Goal: Check status: Check status

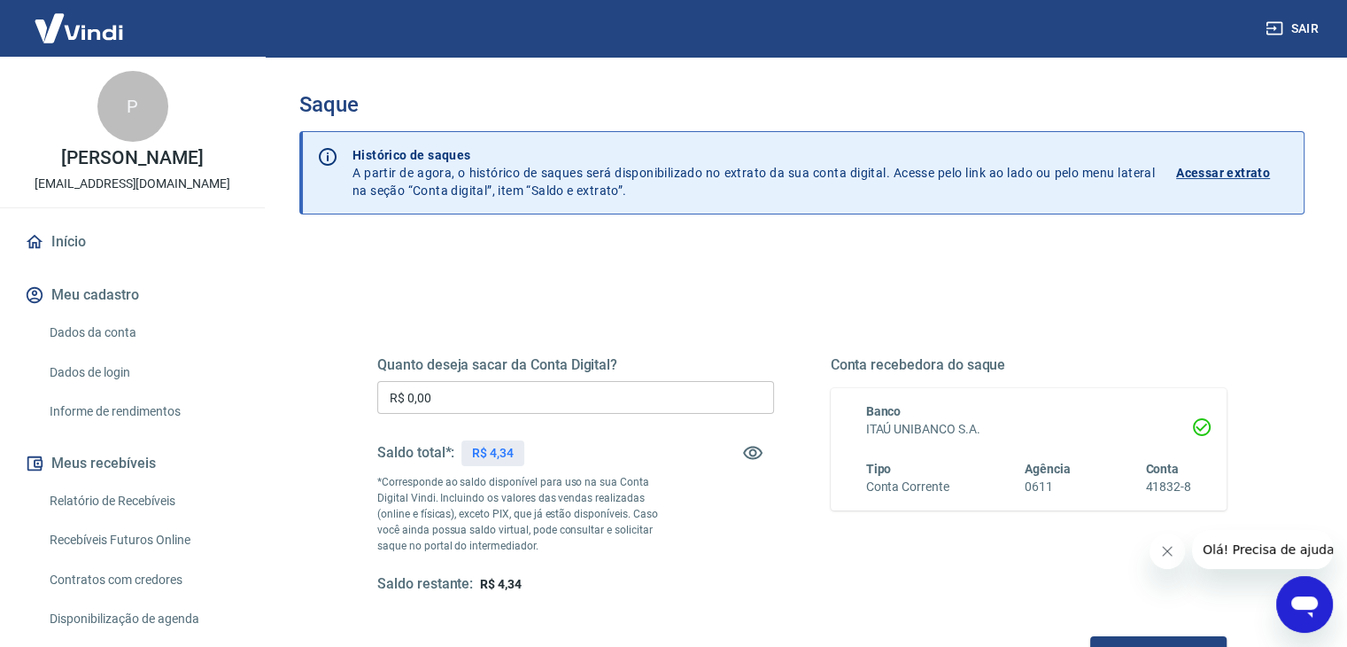
click at [72, 242] on link "Início" at bounding box center [132, 241] width 222 height 39
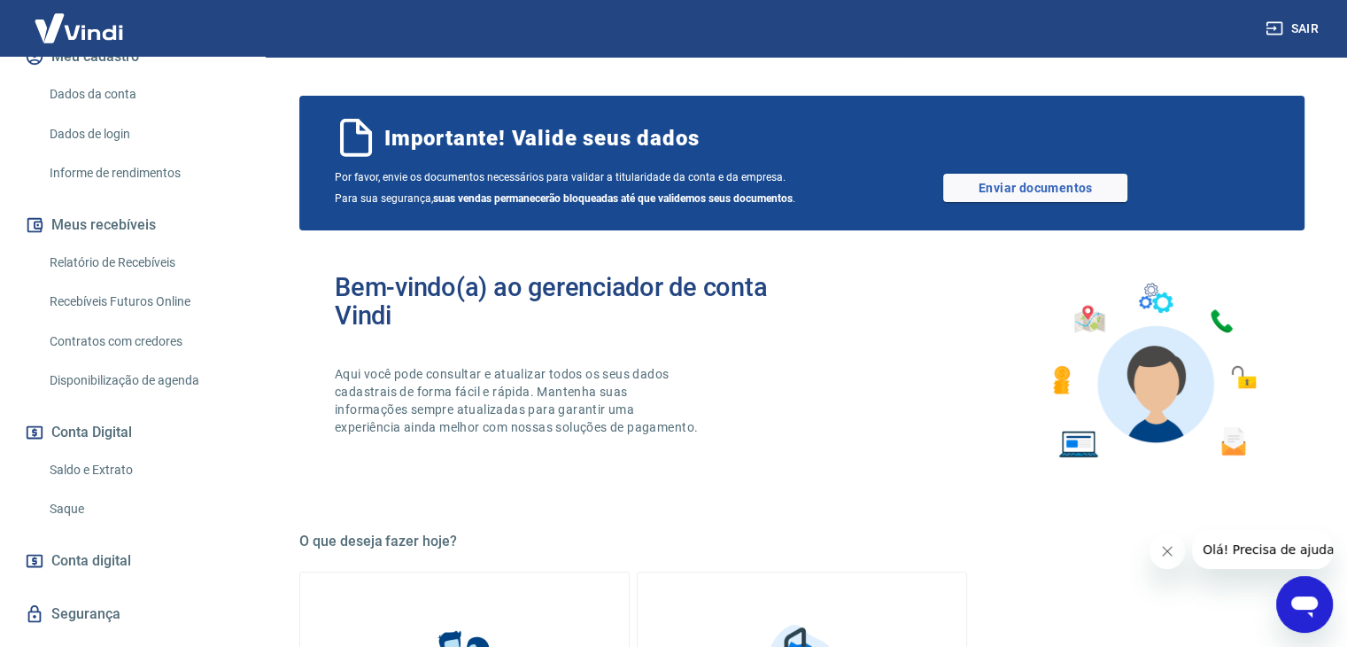
scroll to position [266, 0]
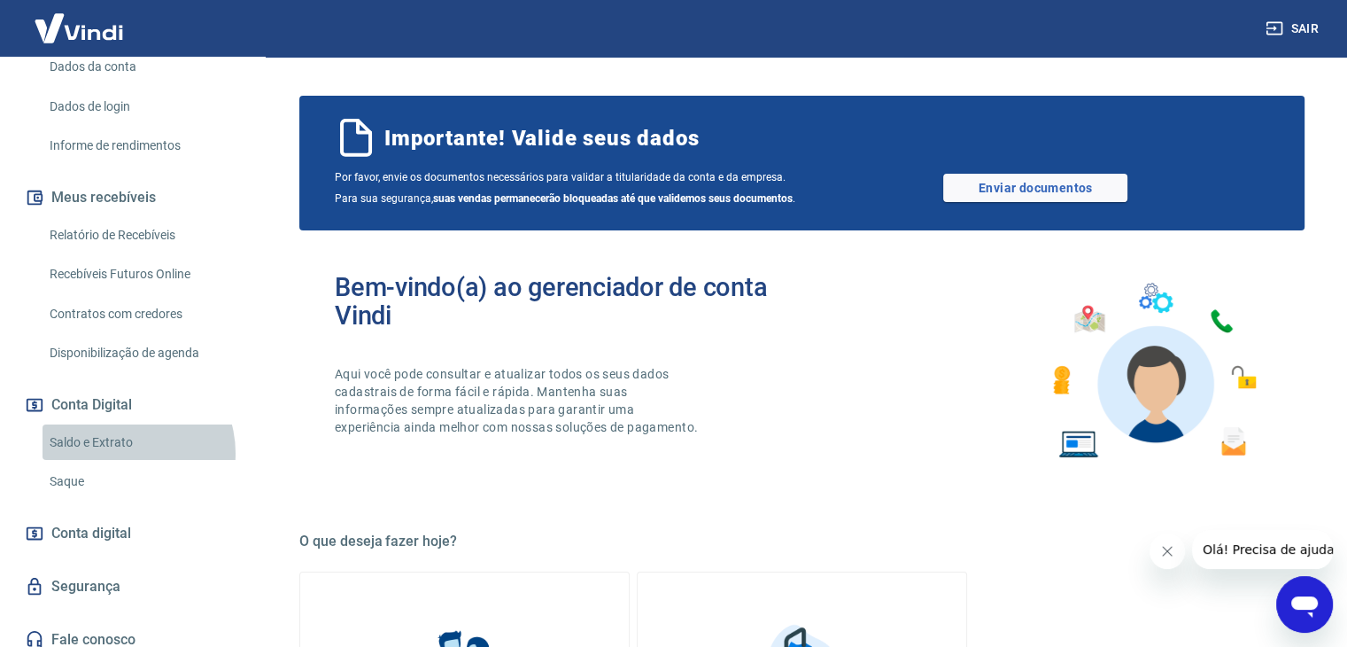
click at [120, 453] on link "Saldo e Extrato" at bounding box center [143, 442] width 201 height 36
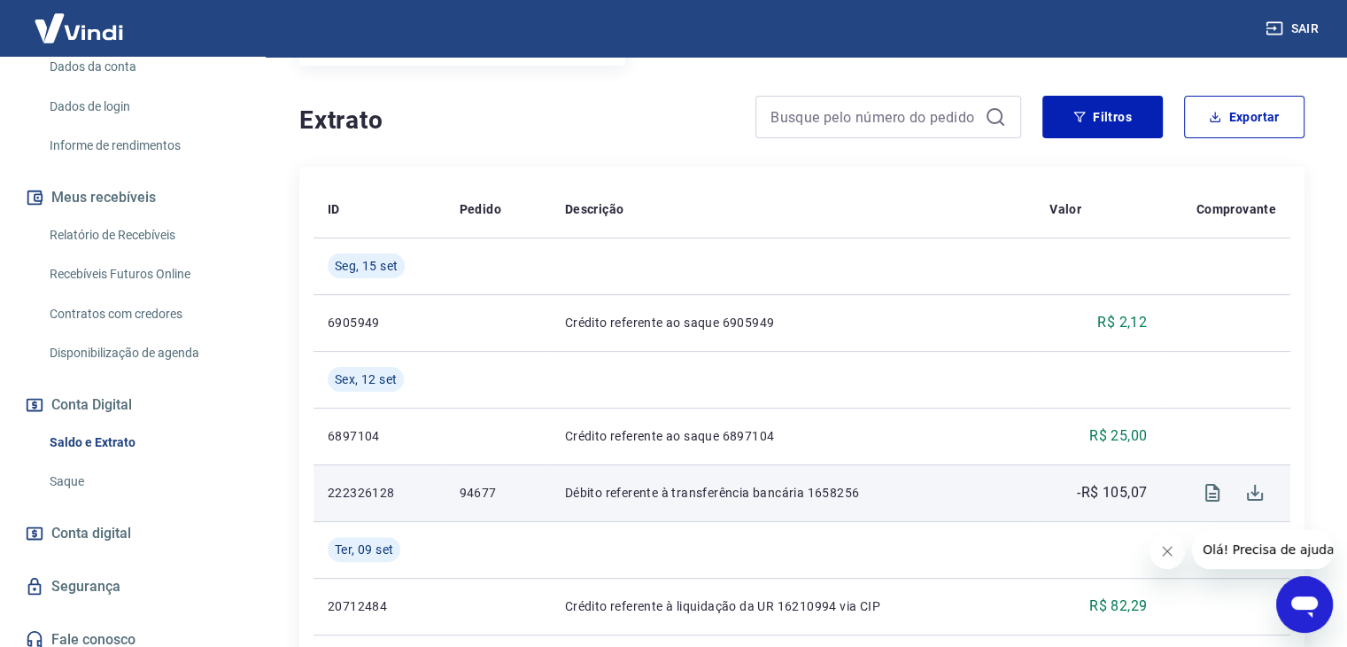
scroll to position [354, 0]
